Goal: Transaction & Acquisition: Book appointment/travel/reservation

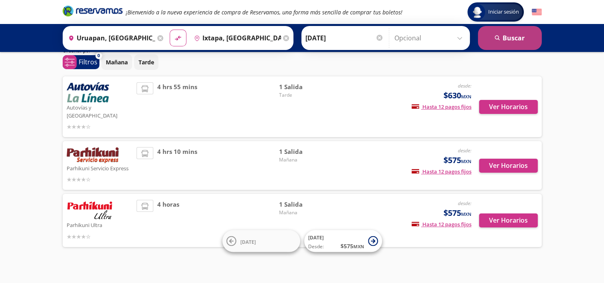
click at [521, 40] on button "search [GEOGRAPHIC_DATA]" at bounding box center [510, 38] width 64 height 24
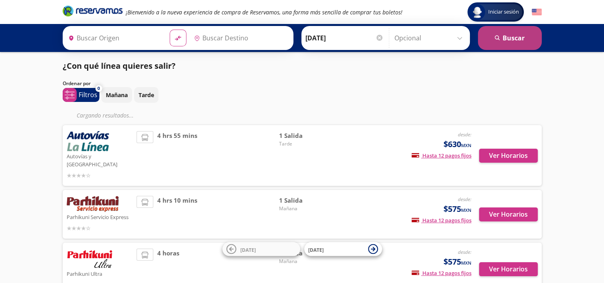
type input "Uruapan, [GEOGRAPHIC_DATA]"
type input "Ixtapa, [GEOGRAPHIC_DATA]"
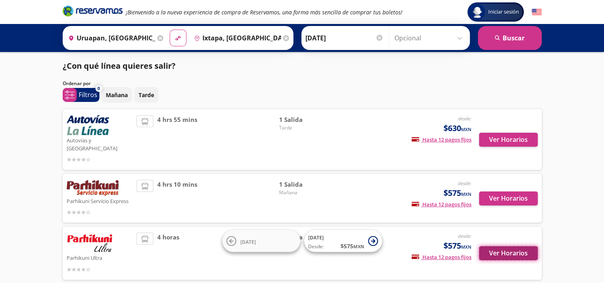
click at [510, 246] on button "Ver Horarios" at bounding box center [508, 253] width 59 height 14
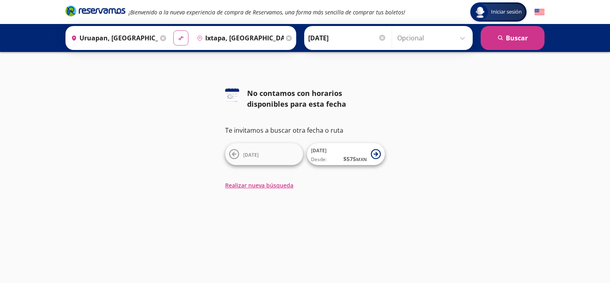
click at [177, 39] on icon "material-symbols:compare-arrows-rounded" at bounding box center [180, 38] width 7 height 8
type input "Ixtapa, [GEOGRAPHIC_DATA]"
type input "Uruapan, [GEOGRAPHIC_DATA]"
click at [344, 38] on input "[DATE]" at bounding box center [347, 38] width 78 height 20
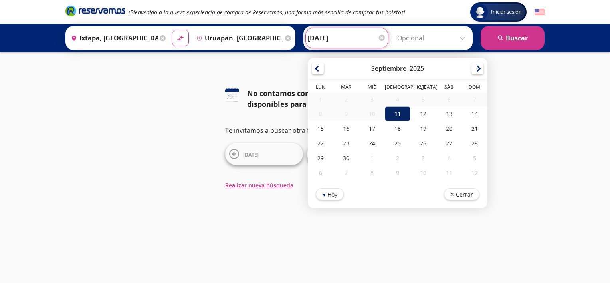
click at [390, 113] on div "11" at bounding box center [398, 113] width 26 height 15
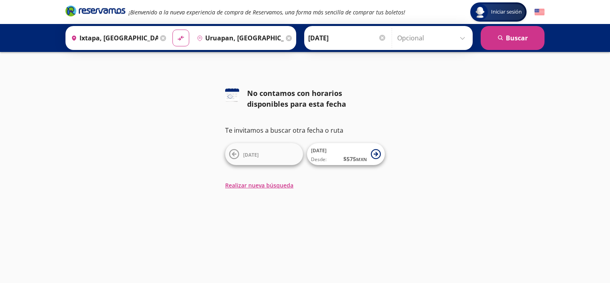
click at [463, 41] on input "Opcional" at bounding box center [432, 38] width 71 height 20
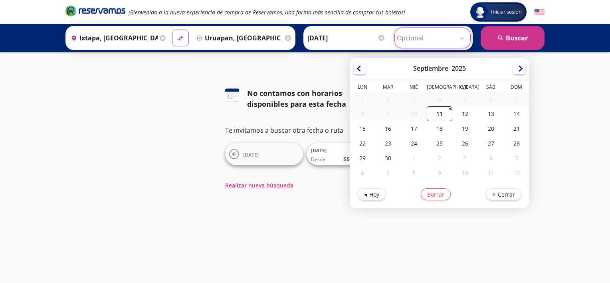
click at [434, 111] on div "11" at bounding box center [440, 113] width 26 height 15
type input "[DATE]"
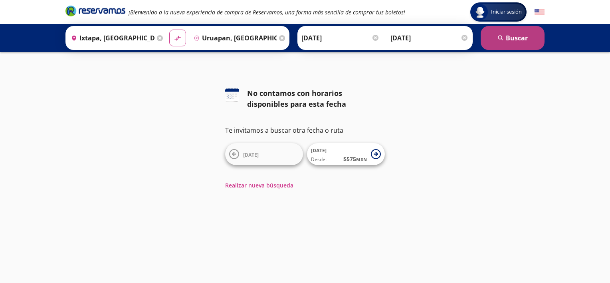
click at [530, 38] on button "search Buscar" at bounding box center [513, 38] width 64 height 24
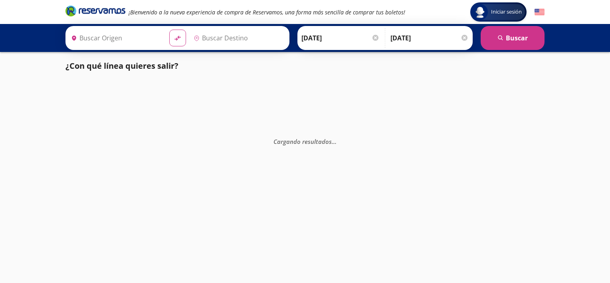
type input "Uruapan, [GEOGRAPHIC_DATA]"
type input "Ixtapa, [GEOGRAPHIC_DATA]"
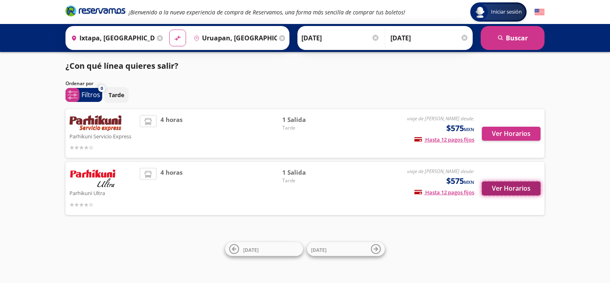
click at [506, 188] on button "Ver Horarios" at bounding box center [511, 188] width 59 height 14
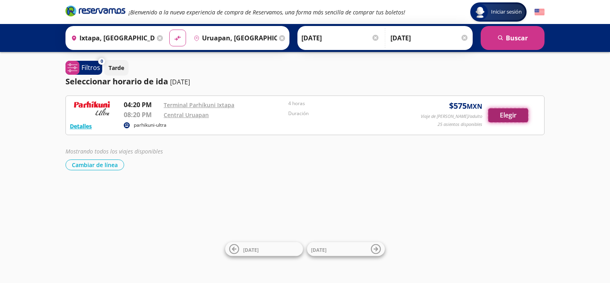
click at [507, 115] on button "Elegir" at bounding box center [508, 115] width 40 height 14
